Goal: Task Accomplishment & Management: Complete application form

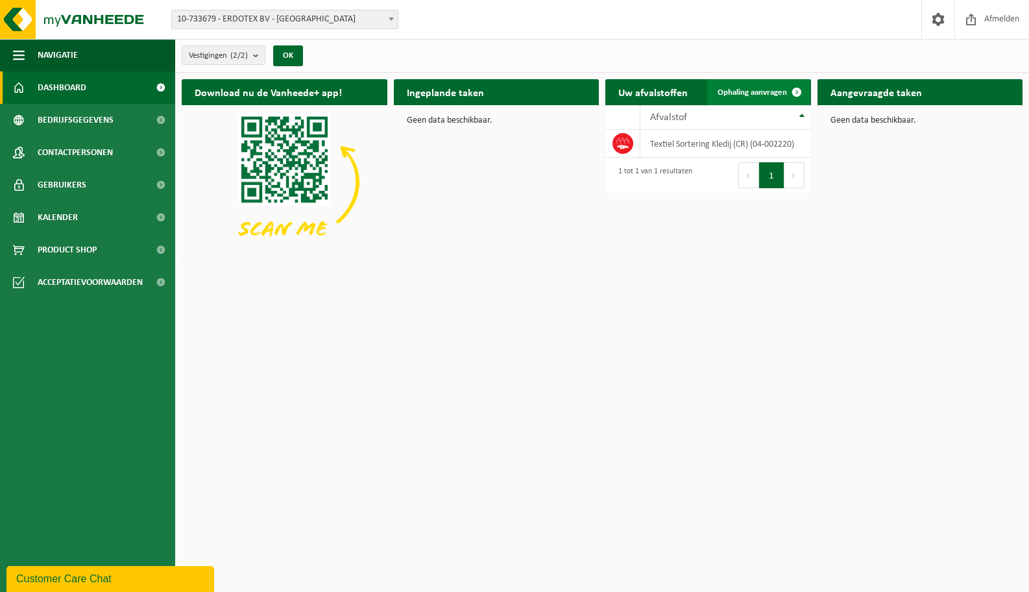
click at [772, 90] on span "Ophaling aanvragen" at bounding box center [751, 92] width 69 height 8
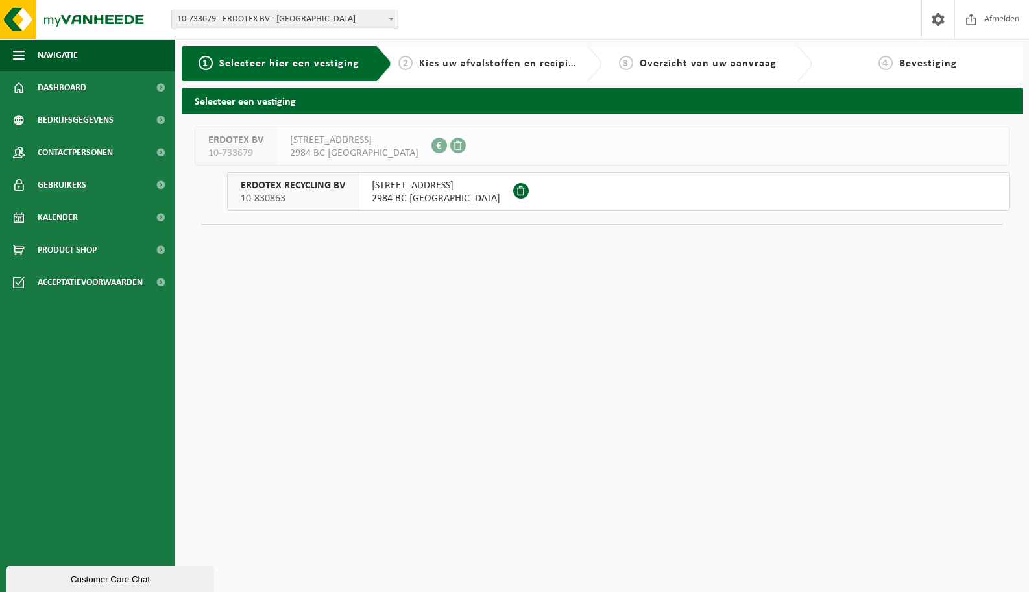
click at [427, 185] on span "SCHRIJNWERKERSTRAAT 1" at bounding box center [436, 185] width 128 height 13
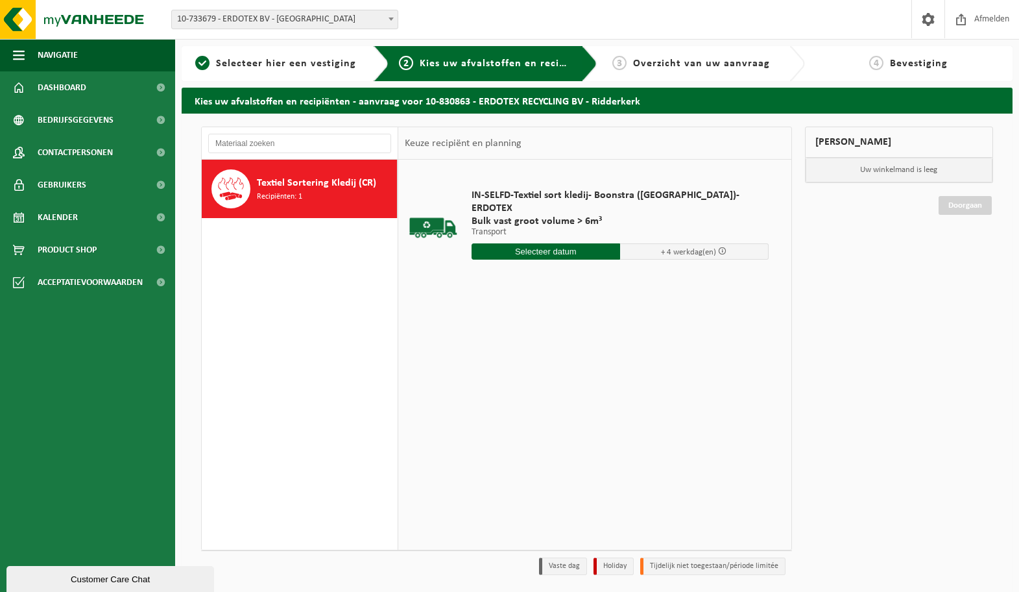
click at [557, 243] on input "text" at bounding box center [546, 251] width 149 height 16
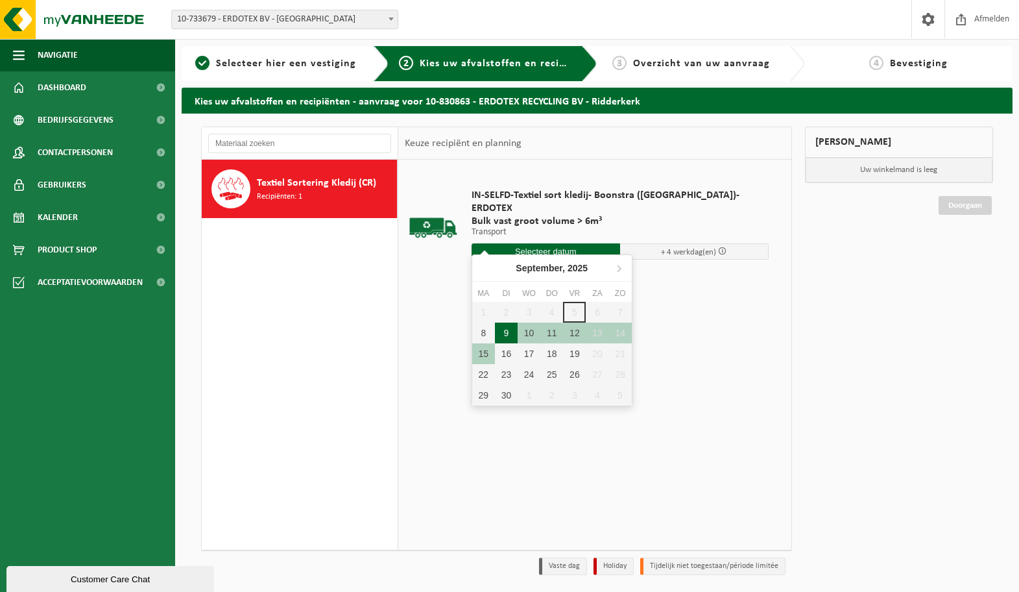
click at [510, 333] on div "9" at bounding box center [506, 332] width 23 height 21
type input "Van 2025-09-09"
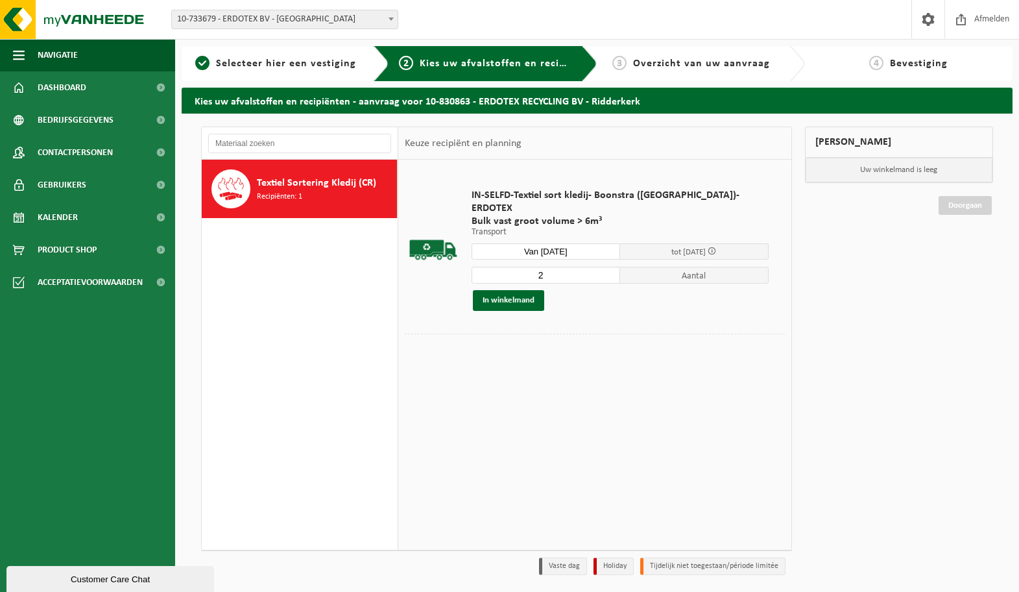
type input "2"
click at [590, 267] on input "2" at bounding box center [546, 275] width 149 height 17
click at [535, 290] on button "In winkelmand" at bounding box center [508, 300] width 71 height 21
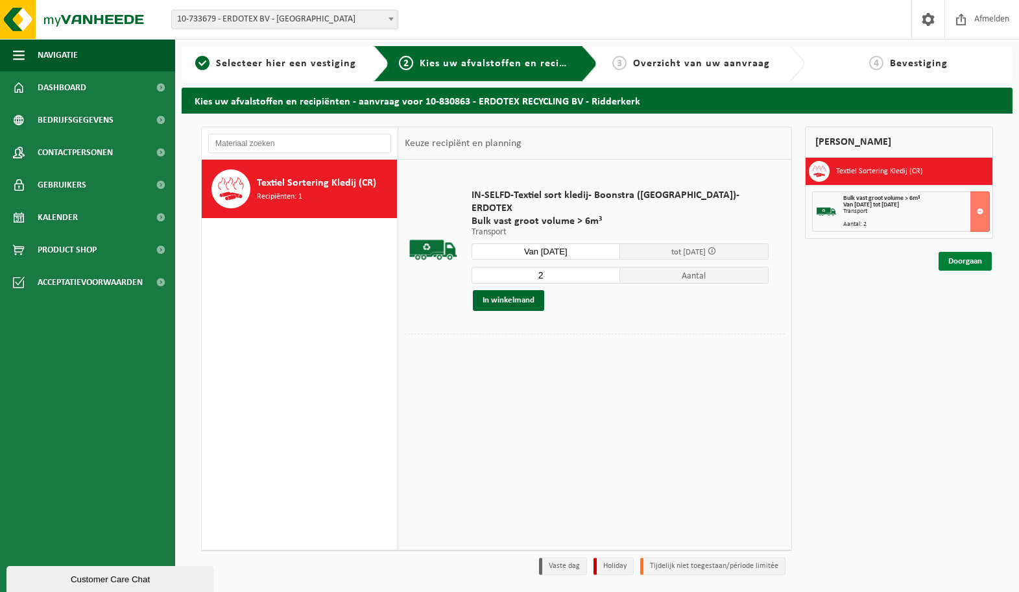
click at [962, 263] on link "Doorgaan" at bounding box center [965, 261] width 53 height 19
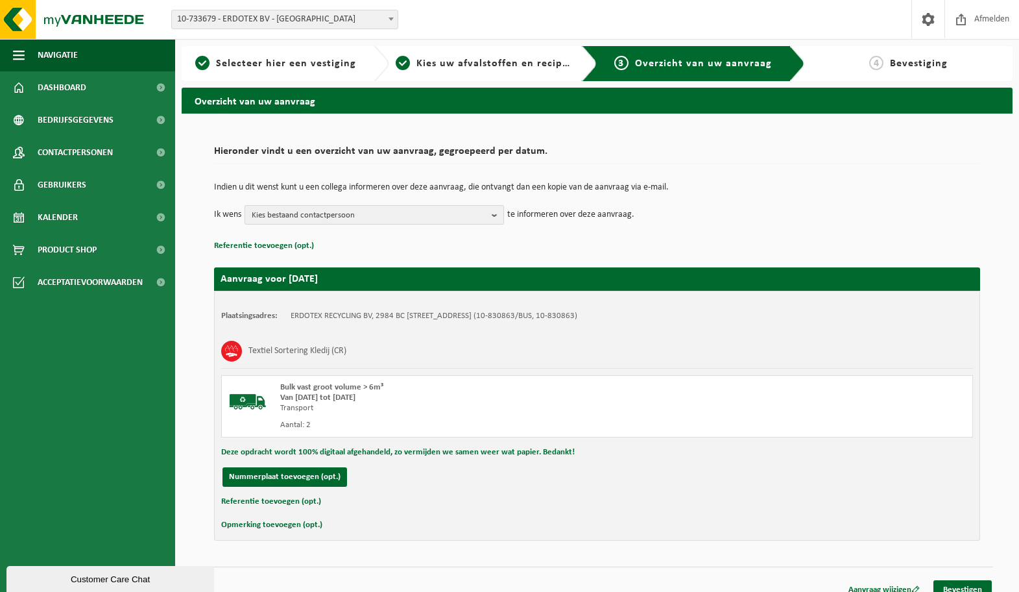
drag, startPoint x: 348, startPoint y: 225, endPoint x: 352, endPoint y: 215, distance: 10.5
click at [348, 225] on div "Indien u dit wenst kunt u een collega informeren over deze aanvraag, die ontvan…" at bounding box center [597, 203] width 766 height 67
click at [353, 213] on span "Kies bestaand contactpersoon" at bounding box center [369, 215] width 235 height 19
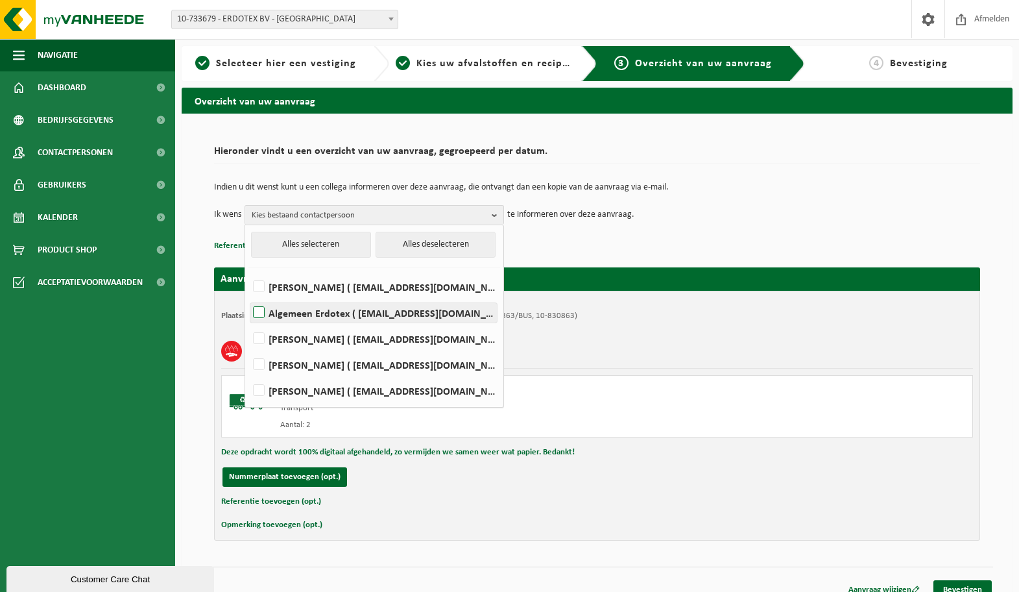
click at [348, 310] on label "Algemeen Erdotex ( sales@erdotex.com )" at bounding box center [373, 312] width 246 height 19
click at [248, 296] on input "Algemeen Erdotex ( sales@erdotex.com )" at bounding box center [248, 296] width 1 height 1
checkbox input "true"
click at [682, 346] on div "Textiel Sortering Kledij (CR)" at bounding box center [597, 351] width 752 height 34
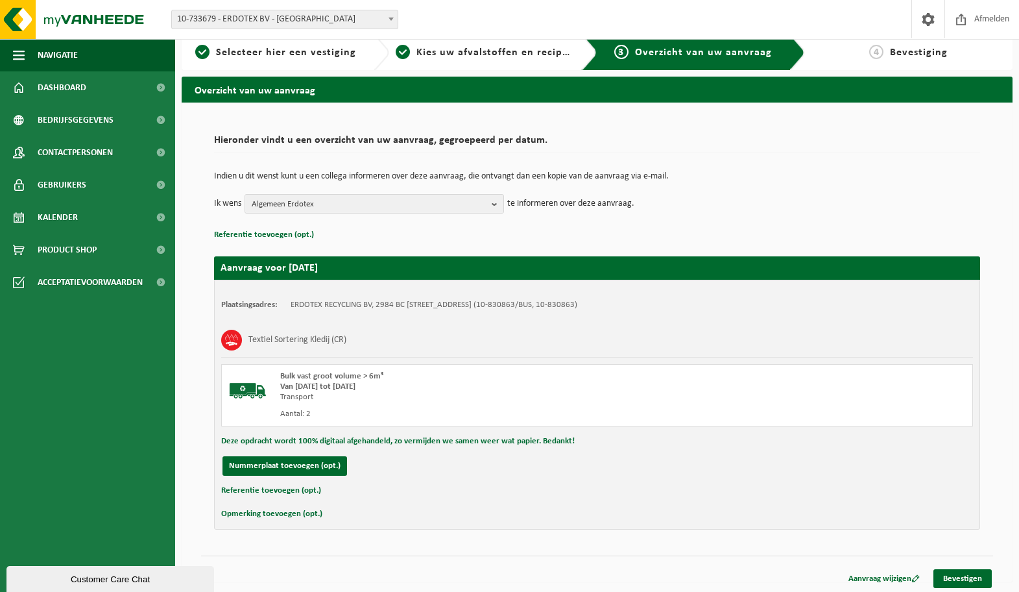
scroll to position [14, 0]
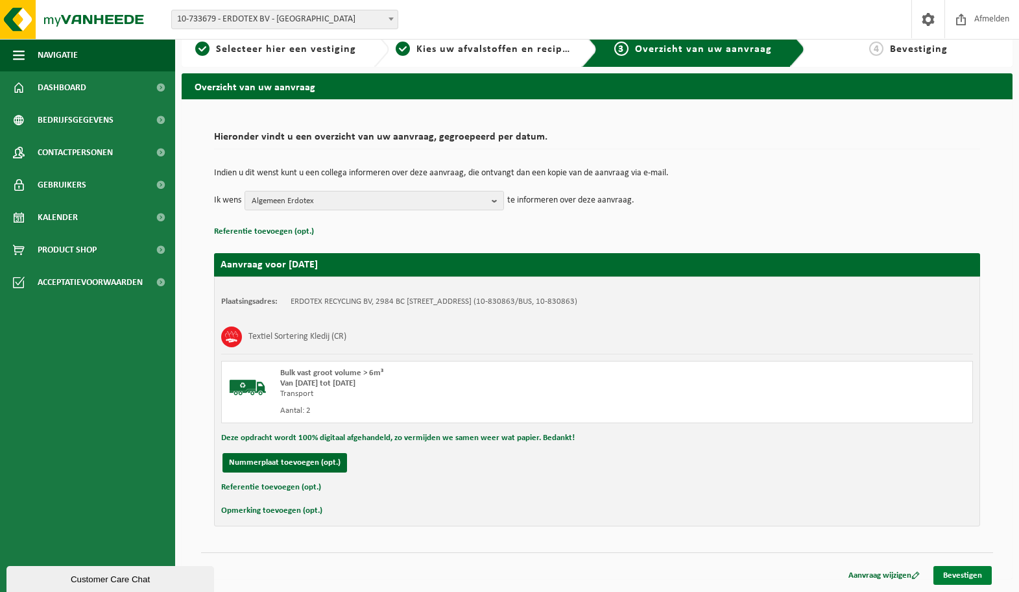
click at [973, 577] on link "Bevestigen" at bounding box center [962, 575] width 58 height 19
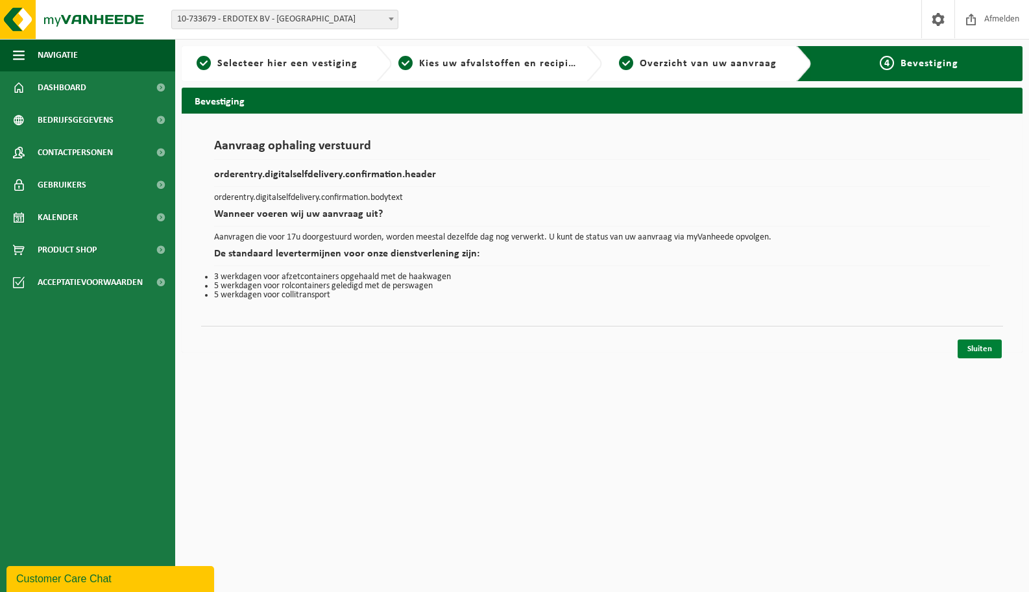
click at [977, 348] on link "Sluiten" at bounding box center [979, 348] width 44 height 19
